Goal: Information Seeking & Learning: Learn about a topic

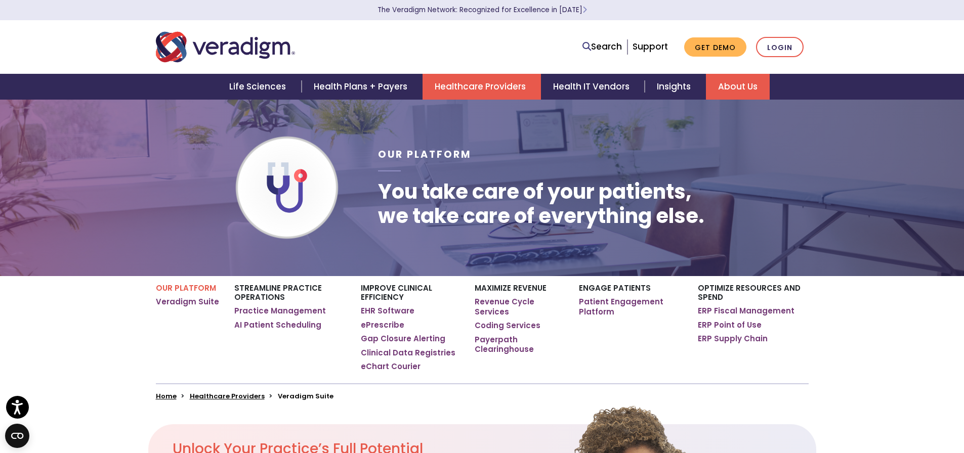
click at [731, 85] on link "About Us" at bounding box center [738, 87] width 64 height 26
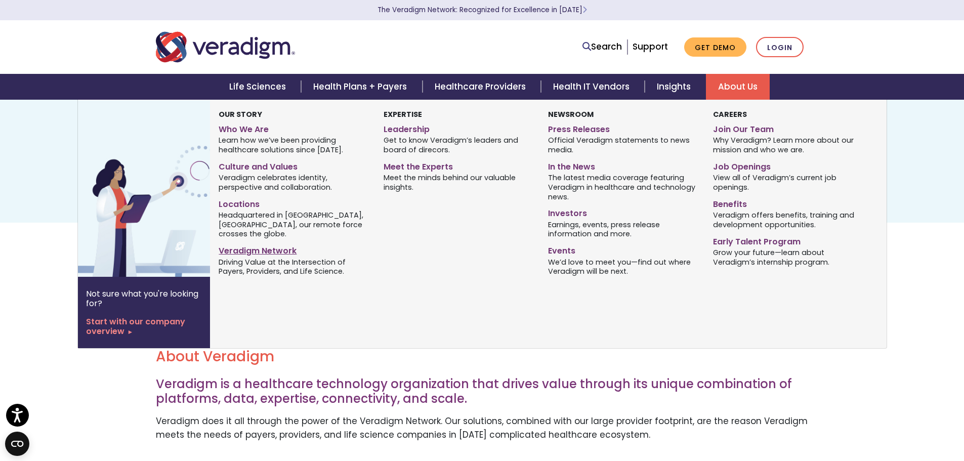
click at [263, 242] on link "Veradigm Network" at bounding box center [293, 249] width 149 height 15
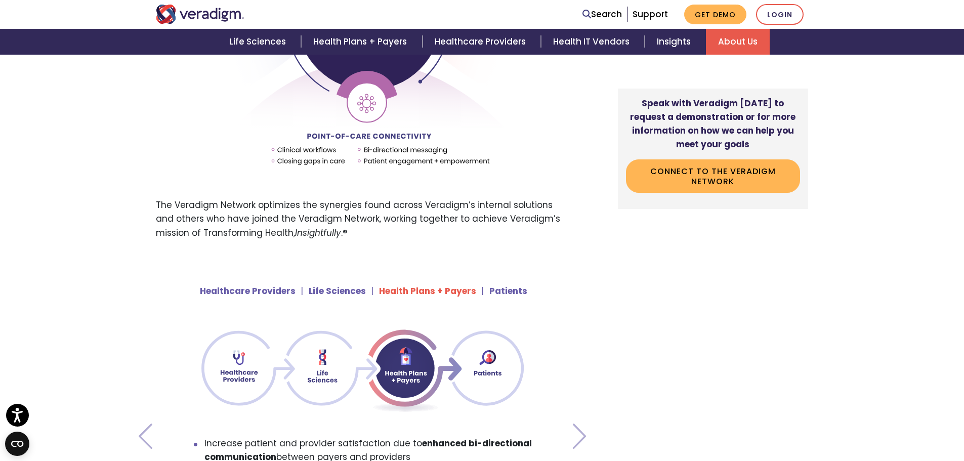
scroll to position [759, 0]
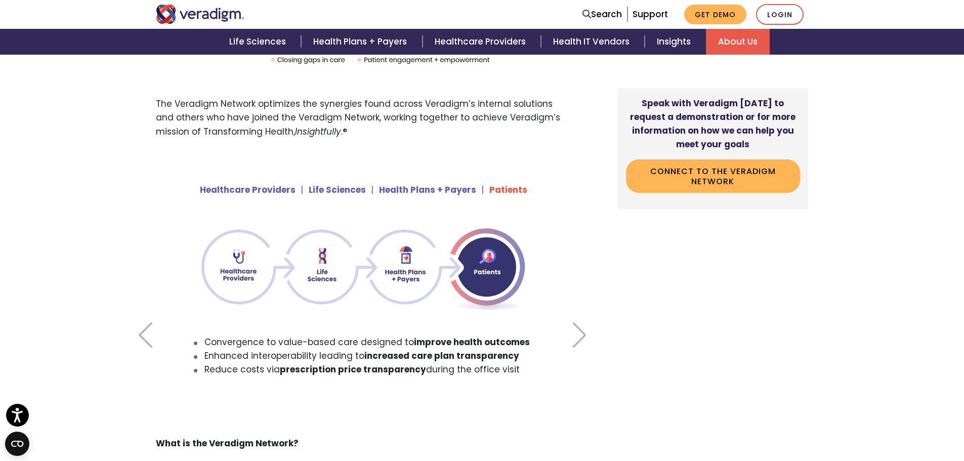
click at [230, 271] on img at bounding box center [362, 268] width 342 height 110
click at [573, 334] on span at bounding box center [579, 334] width 21 height 25
click at [235, 268] on img at bounding box center [362, 268] width 342 height 110
click at [238, 195] on li "Healthcare Providers" at bounding box center [248, 190] width 96 height 22
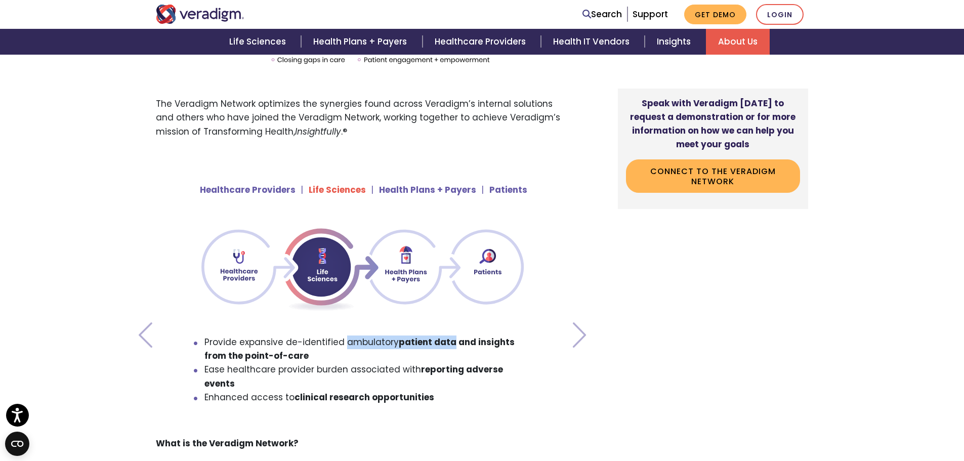
drag, startPoint x: 342, startPoint y: 345, endPoint x: 449, endPoint y: 346, distance: 106.7
click at [449, 346] on li "Provide expansive de-identified ambulatory patient data and insights from the p…" at bounding box center [368, 348] width 329 height 27
copy li "ambulatory patient data"
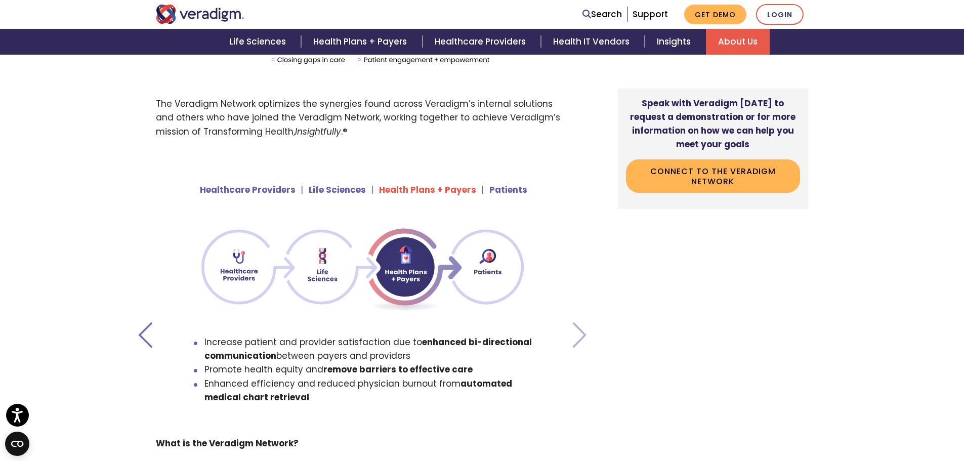
click at [151, 341] on span at bounding box center [145, 334] width 21 height 25
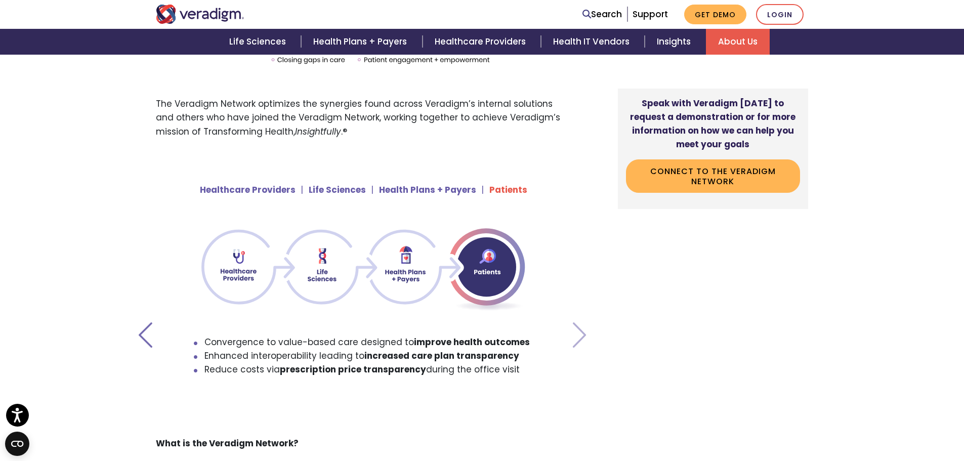
click at [153, 334] on span at bounding box center [145, 334] width 21 height 25
click at [136, 335] on span at bounding box center [145, 334] width 21 height 25
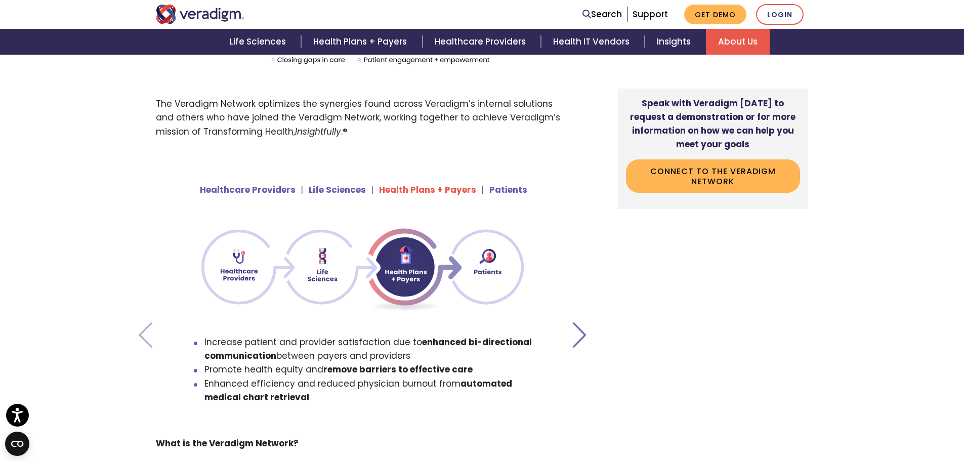
click at [580, 330] on span at bounding box center [579, 334] width 21 height 25
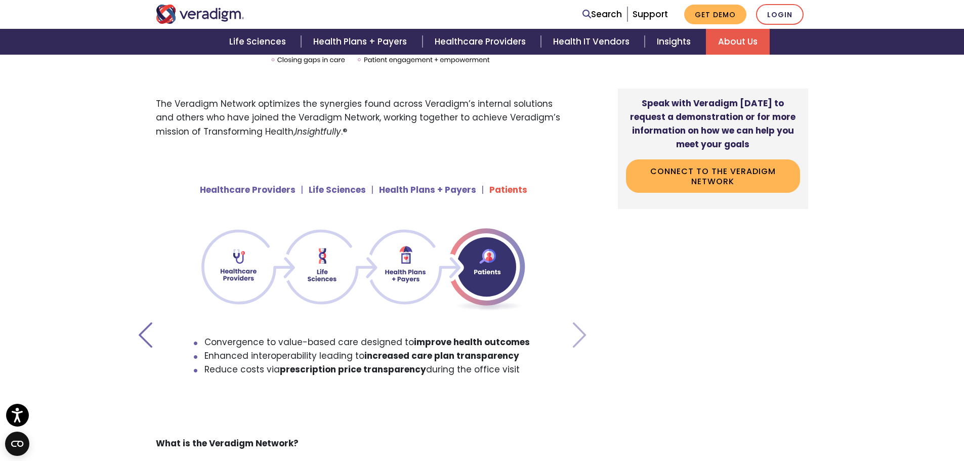
click at [140, 333] on span at bounding box center [145, 334] width 21 height 25
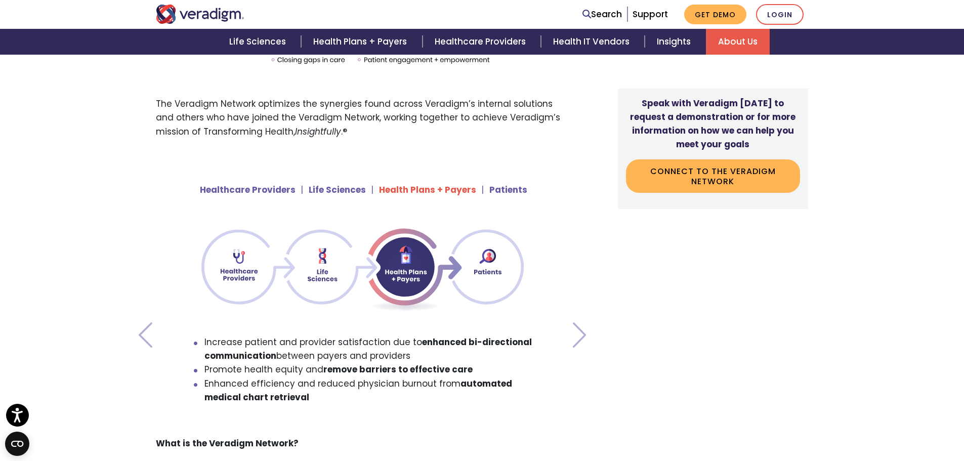
drag, startPoint x: 416, startPoint y: 341, endPoint x: 410, endPoint y: 353, distance: 12.9
click at [410, 353] on li "Increase patient and provider satisfaction due to enhanced bi-directional commu…" at bounding box center [368, 348] width 329 height 27
copy li "enhanced bi-directional communication between payers and providers"
